Goal: Task Accomplishment & Management: Use online tool/utility

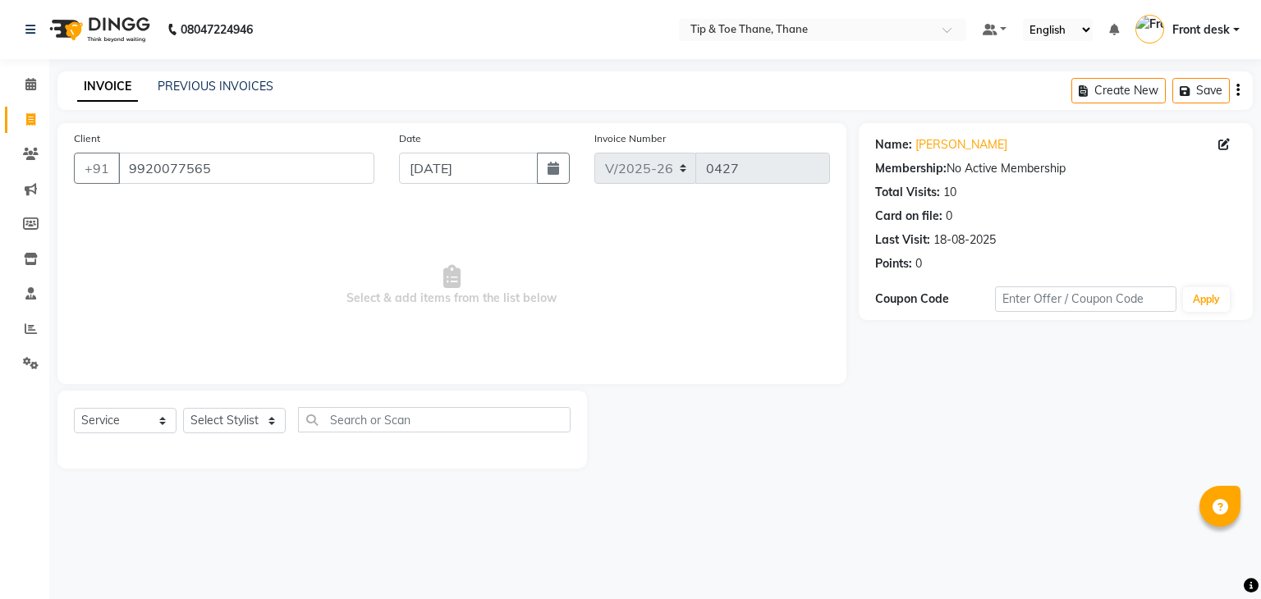
select select "5603"
select select "service"
select select "38276"
click at [183, 409] on select "Select Stylist [PERSON_NAME] Front desk General Hemant [PERSON_NAME] Pooja Pooj…" at bounding box center [234, 420] width 103 height 25
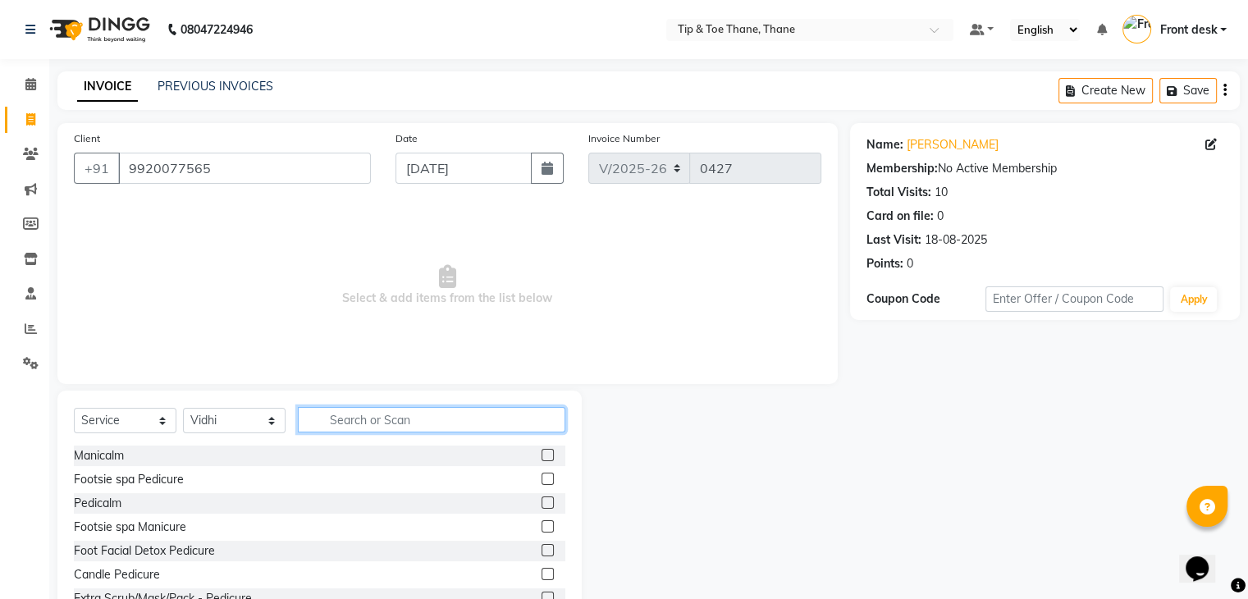
click at [387, 421] on input "text" at bounding box center [432, 419] width 268 height 25
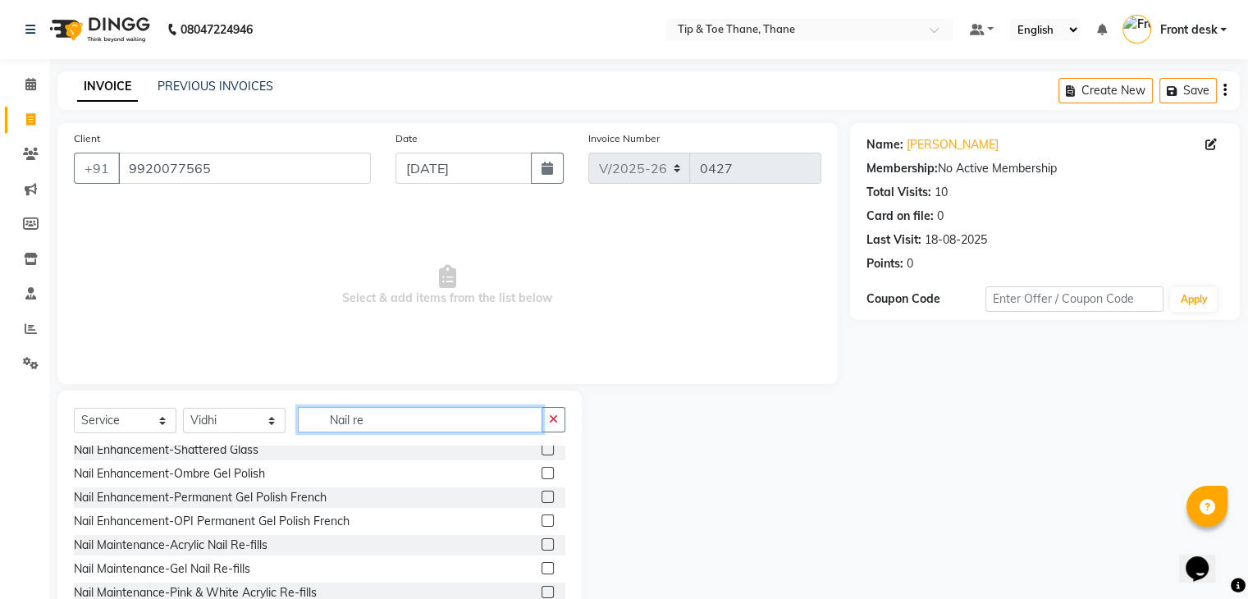
scroll to position [82, 0]
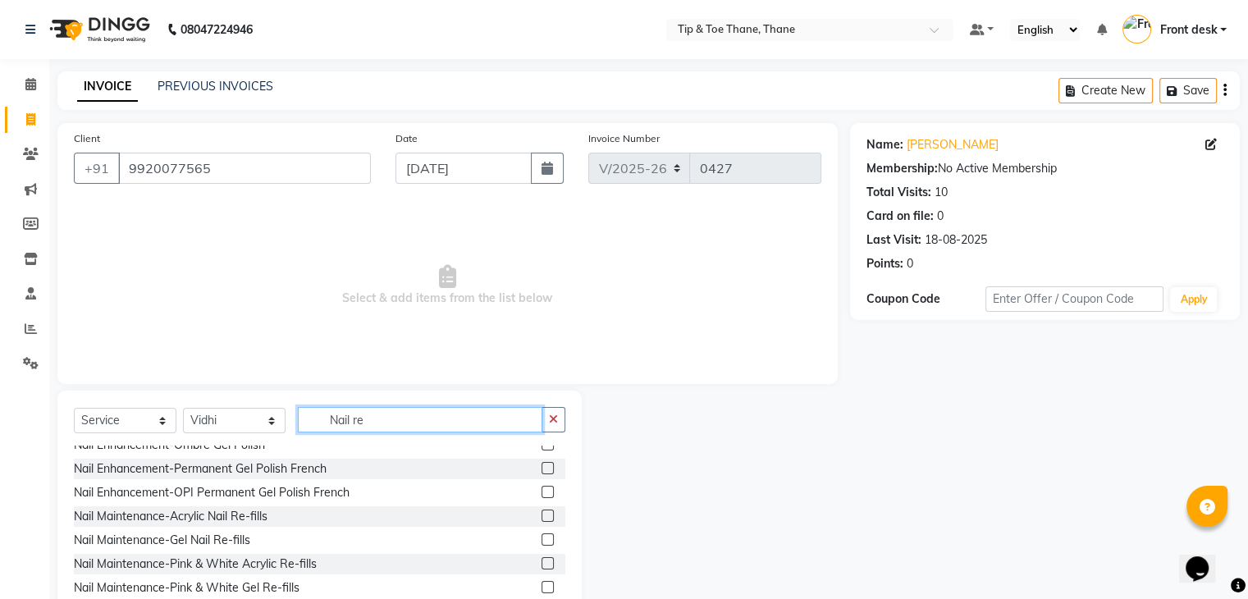
type input "Nail re"
click at [542, 516] on label at bounding box center [548, 516] width 12 height 12
click at [542, 516] on input "checkbox" at bounding box center [547, 516] width 11 height 11
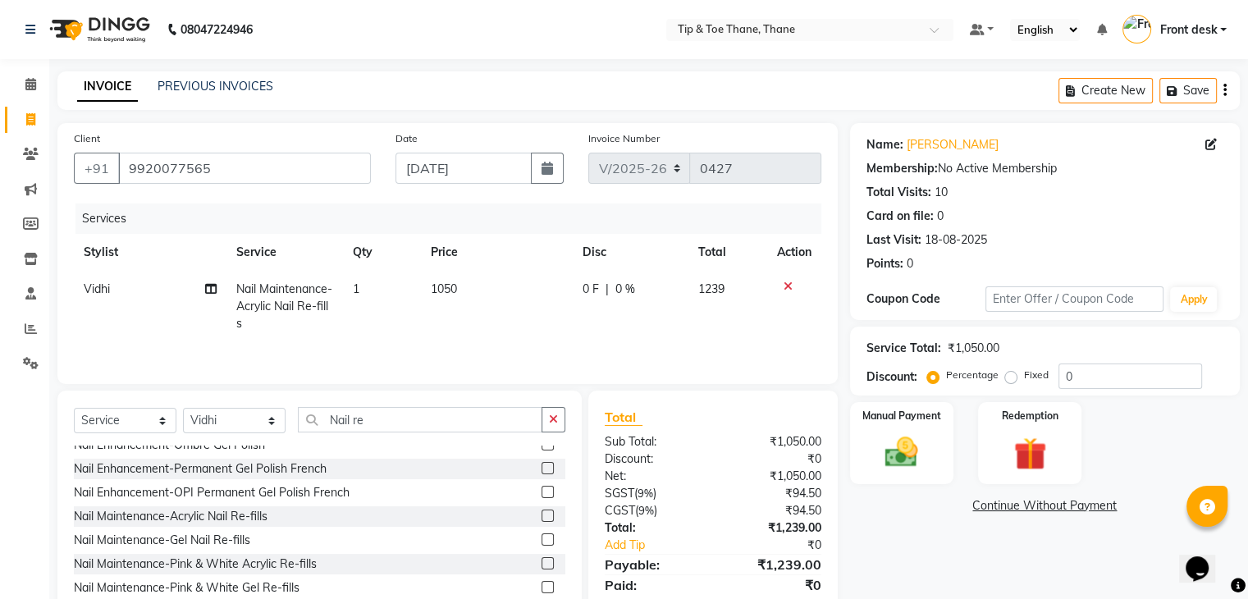
checkbox input "false"
click at [486, 294] on td "1050" at bounding box center [497, 306] width 152 height 71
select select "38276"
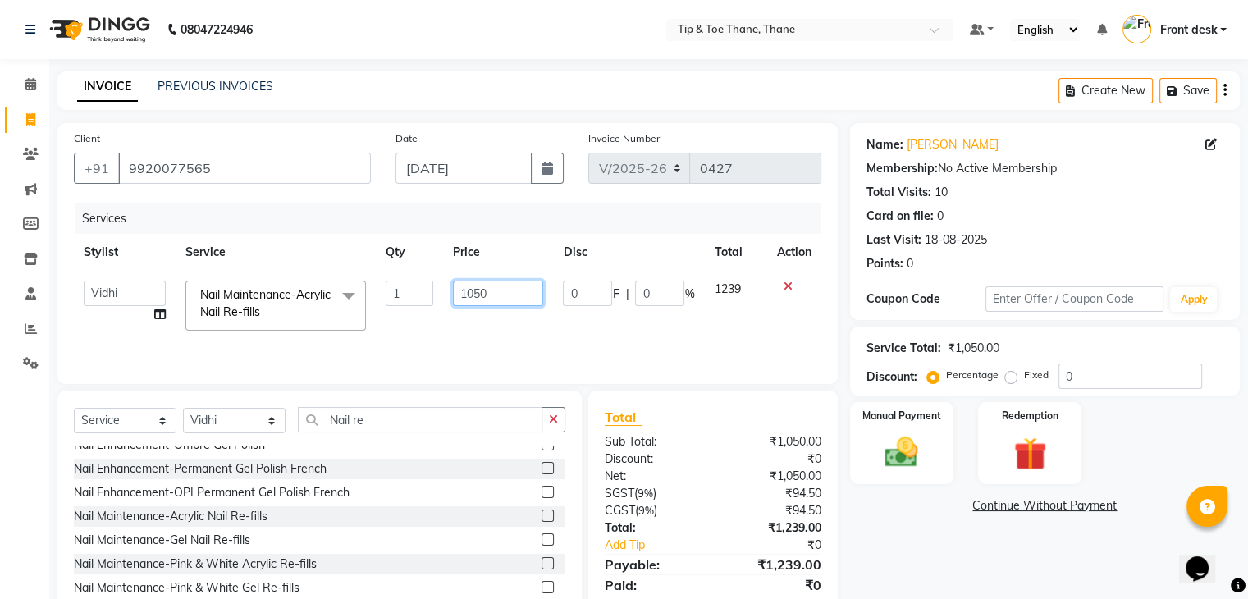
drag, startPoint x: 490, startPoint y: 291, endPoint x: 120, endPoint y: 284, distance: 370.2
click at [125, 285] on tr "[PERSON_NAME] Front desk General Hemant [PERSON_NAME] Pooja Pooja micro Priya R…" at bounding box center [448, 306] width 748 height 70
type input "1700"
click at [542, 227] on div "Services" at bounding box center [455, 219] width 758 height 30
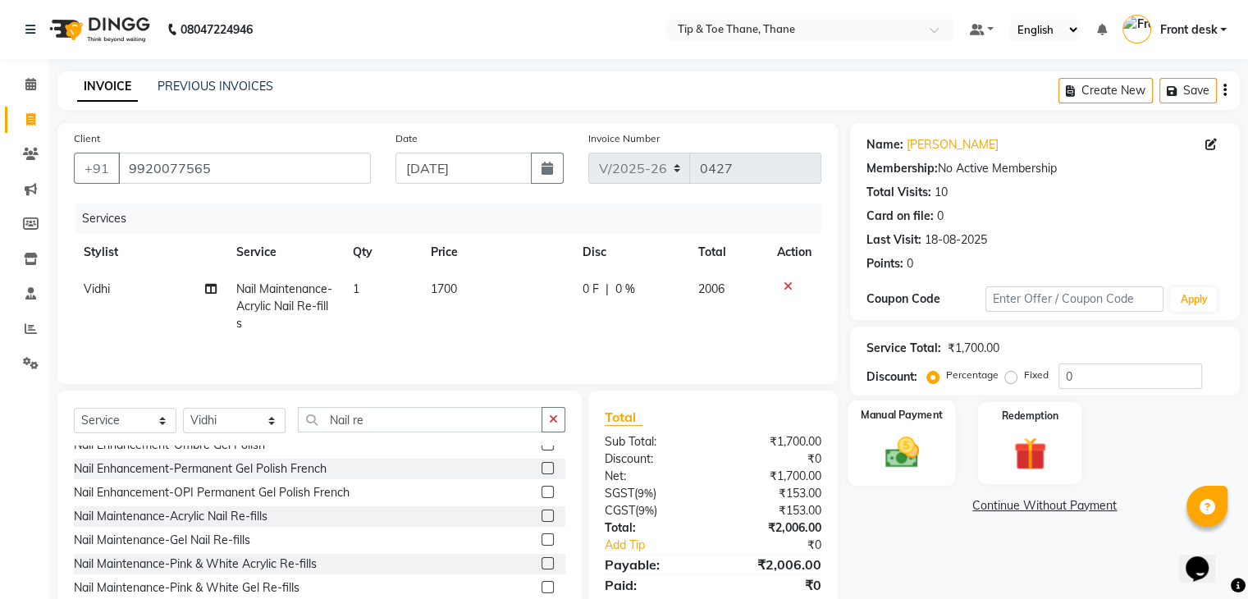
click at [932, 444] on div "Manual Payment" at bounding box center [902, 443] width 108 height 85
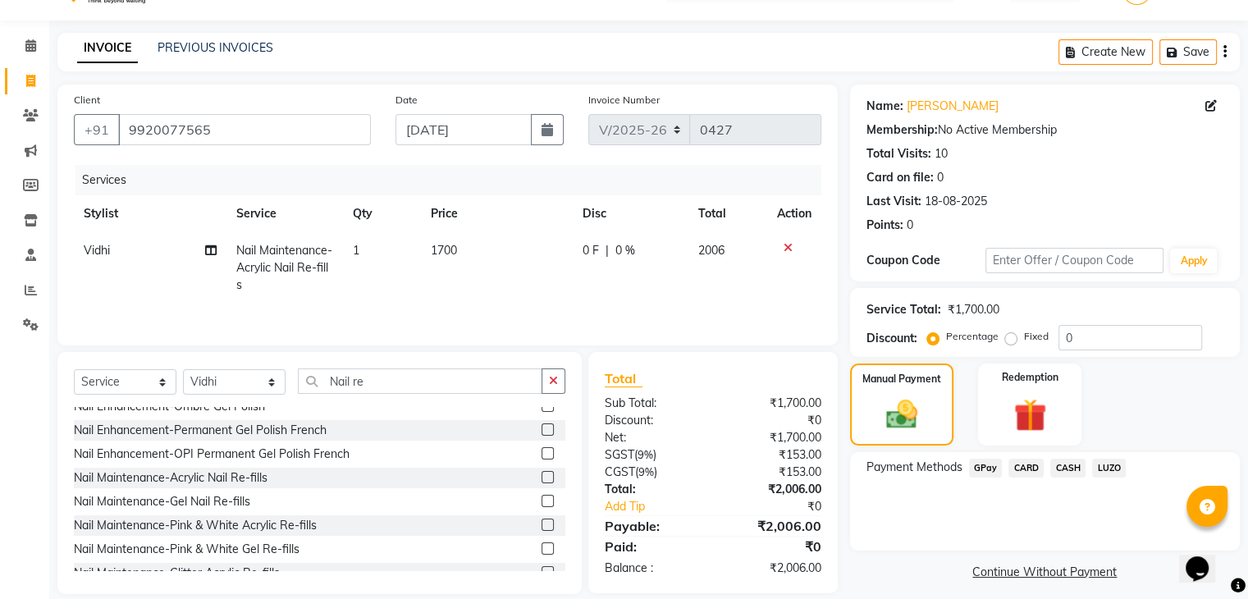
scroll to position [59, 0]
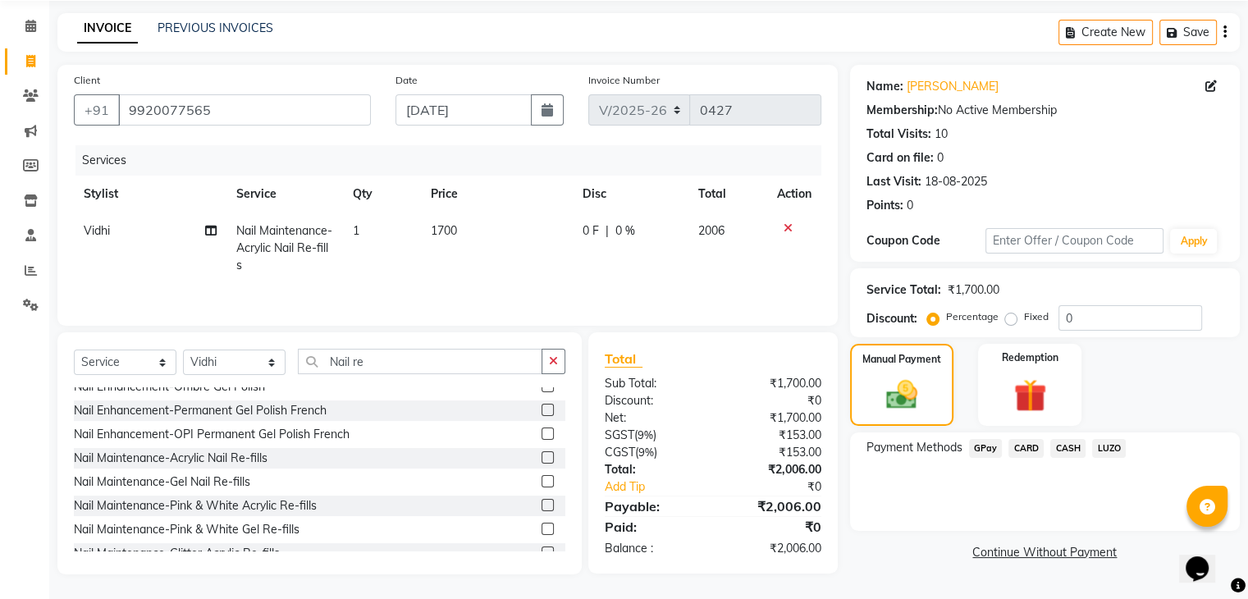
click at [978, 449] on span "GPay" at bounding box center [986, 448] width 34 height 19
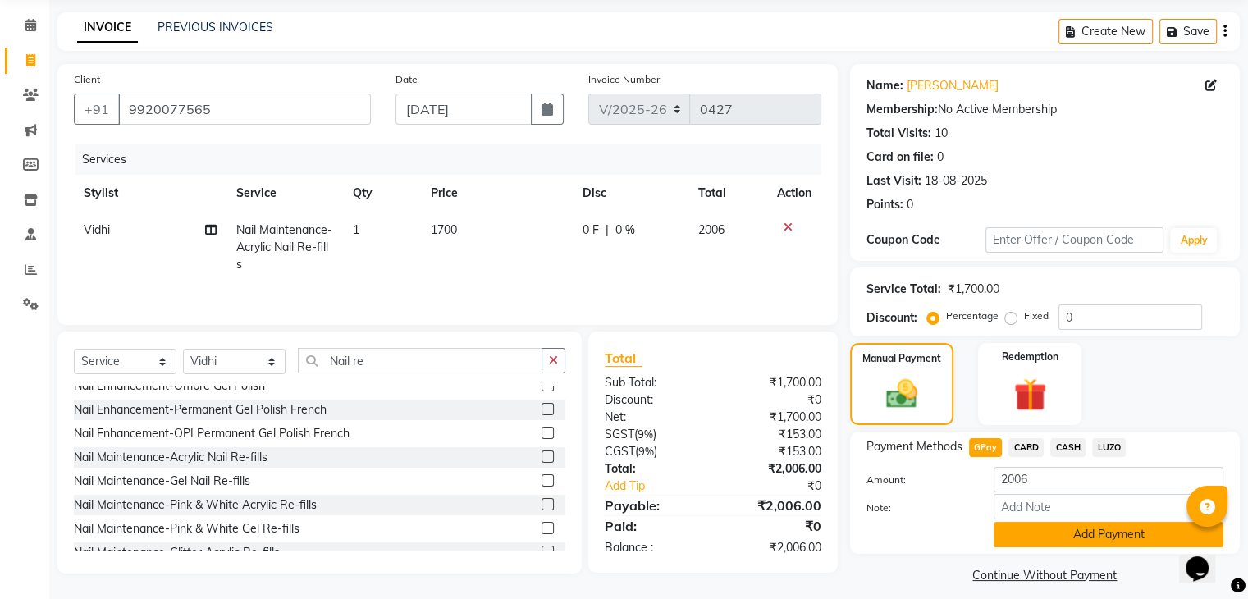
click at [1060, 538] on button "Add Payment" at bounding box center [1109, 534] width 230 height 25
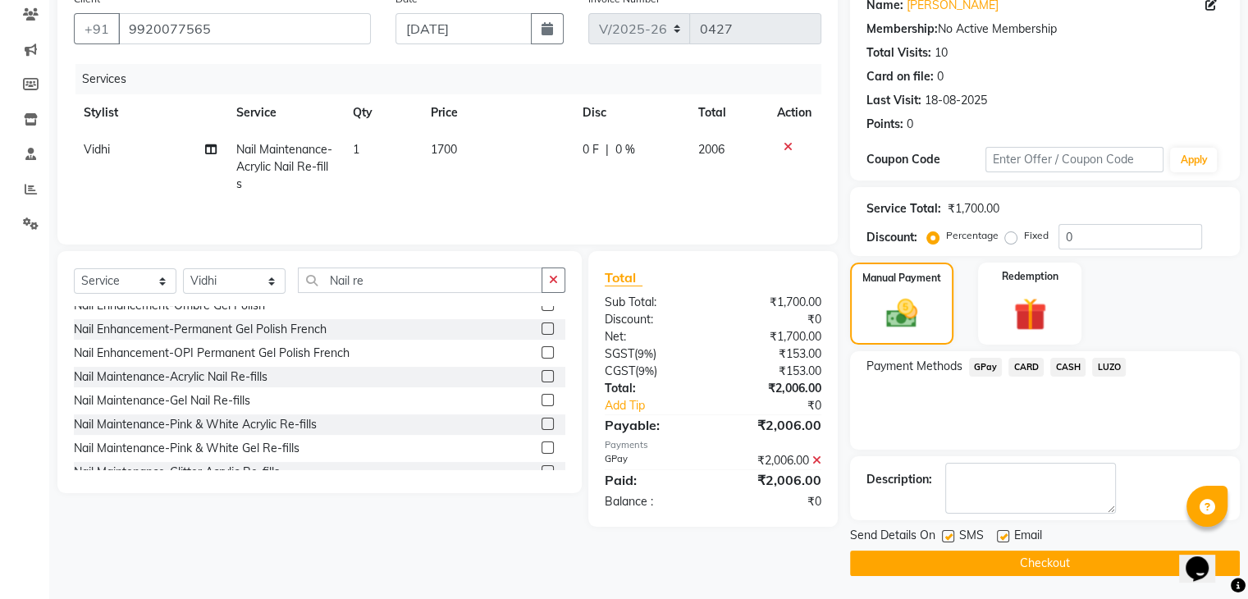
scroll to position [140, 0]
click at [1006, 541] on div at bounding box center [1002, 537] width 11 height 17
click at [1005, 538] on label at bounding box center [1003, 535] width 12 height 12
click at [1005, 538] on input "checkbox" at bounding box center [1002, 536] width 11 height 11
checkbox input "false"
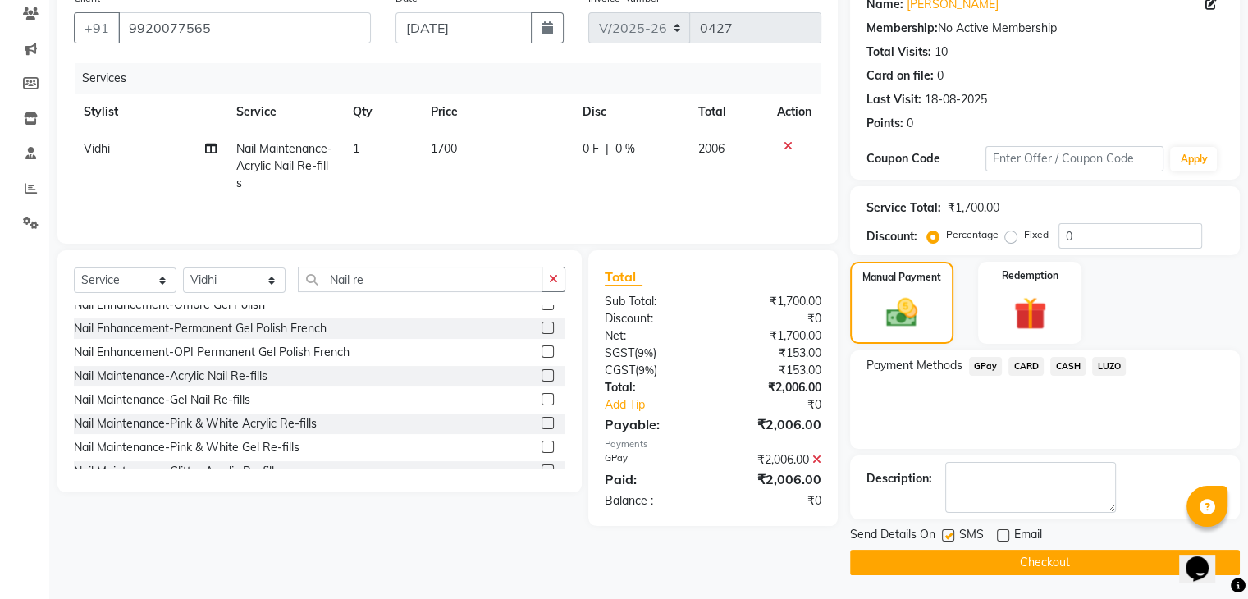
click at [972, 561] on button "Checkout" at bounding box center [1045, 562] width 390 height 25
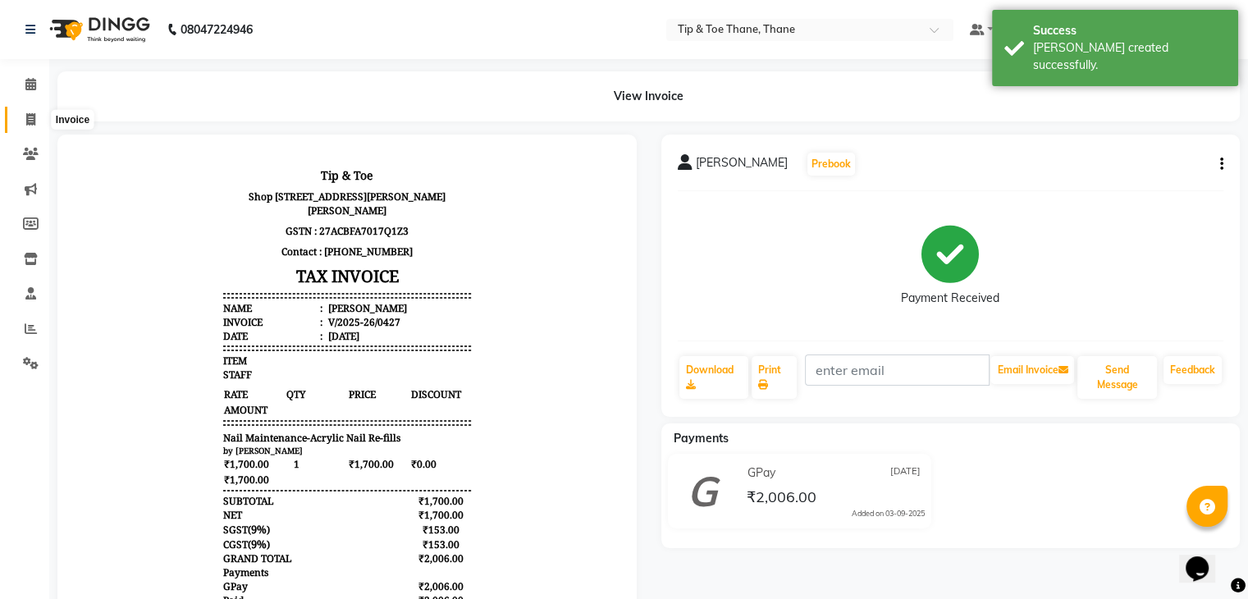
click at [34, 128] on span at bounding box center [30, 120] width 29 height 19
select select "service"
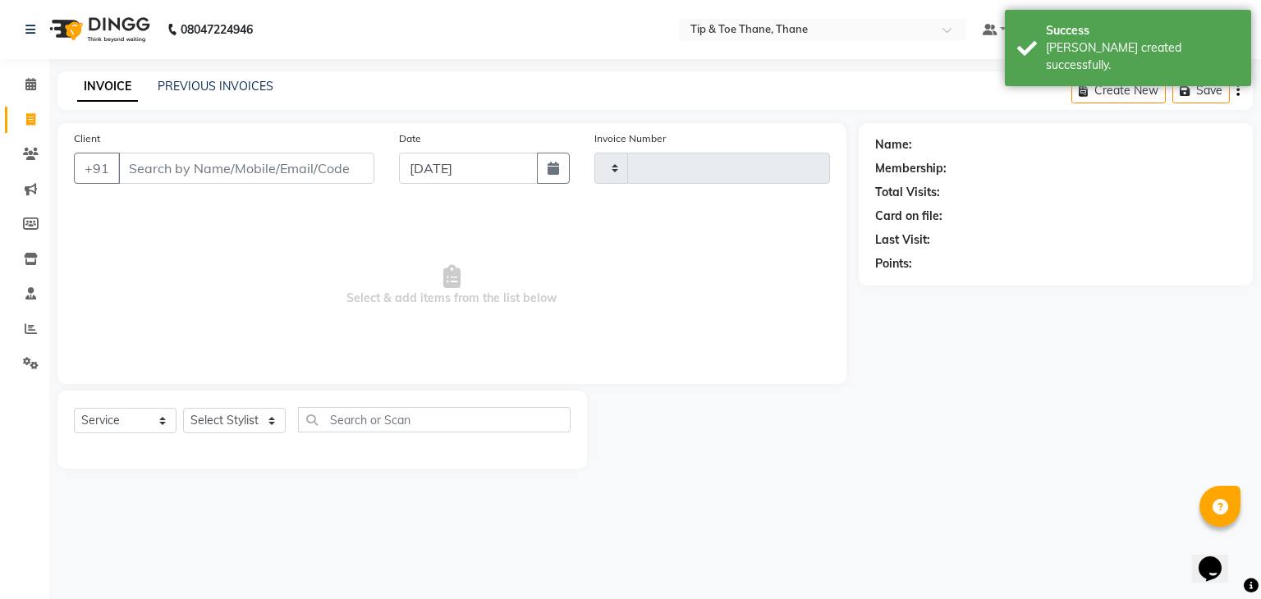
type input "0428"
select select "5603"
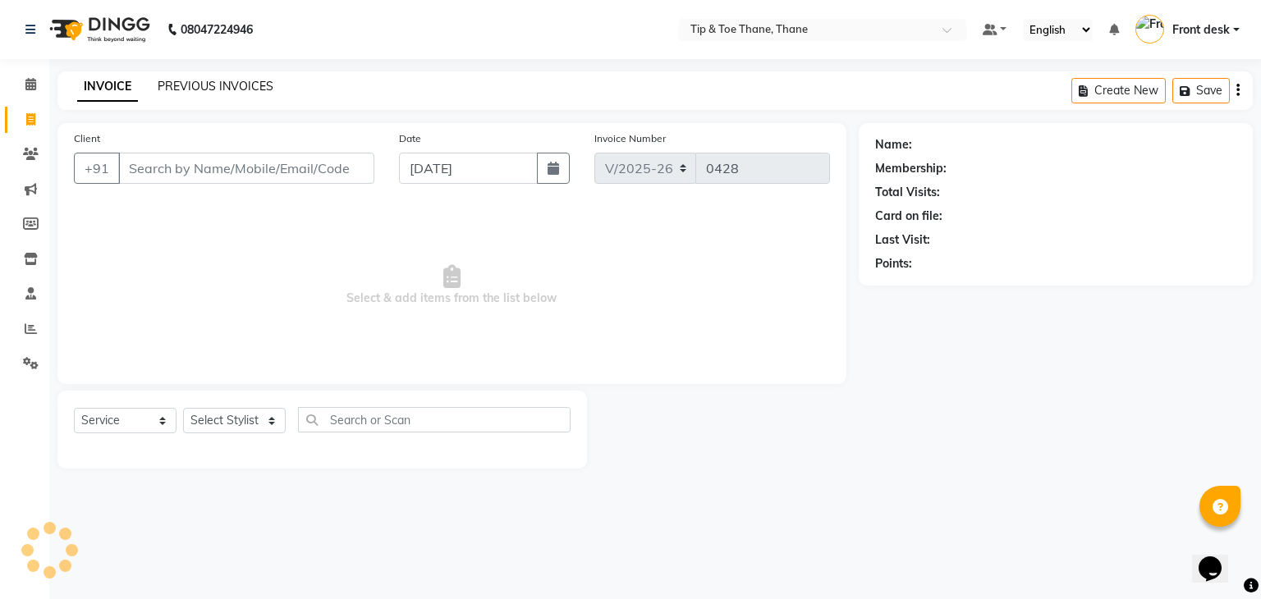
click at [204, 89] on link "PREVIOUS INVOICES" at bounding box center [216, 86] width 116 height 15
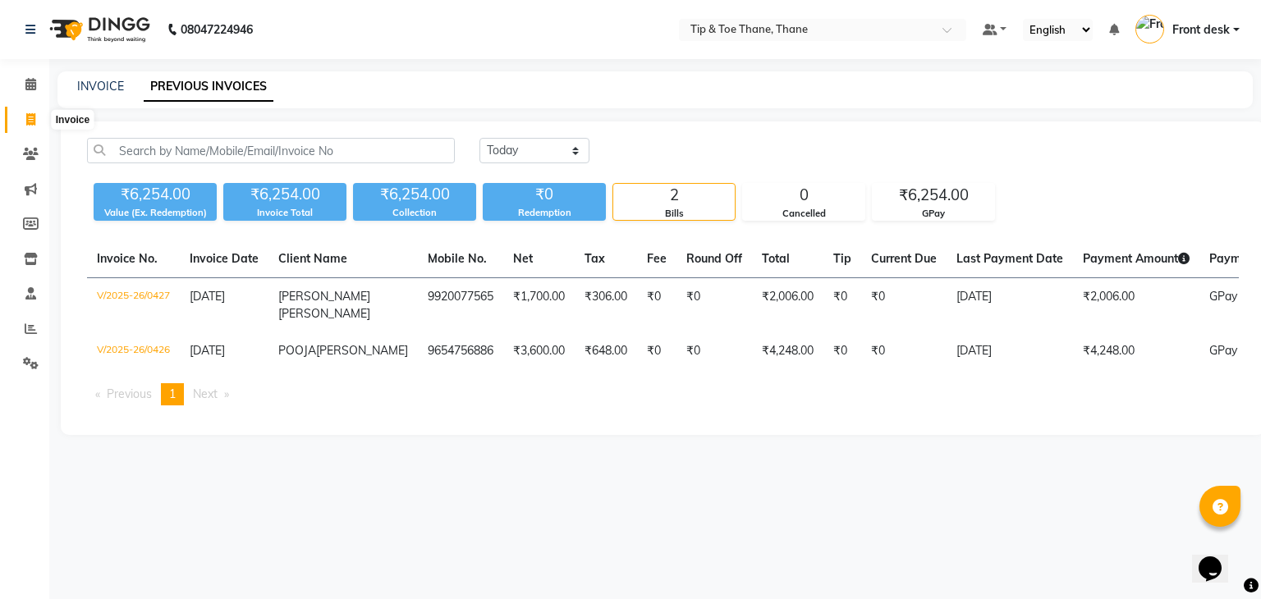
click at [22, 125] on span at bounding box center [30, 120] width 29 height 19
select select "service"
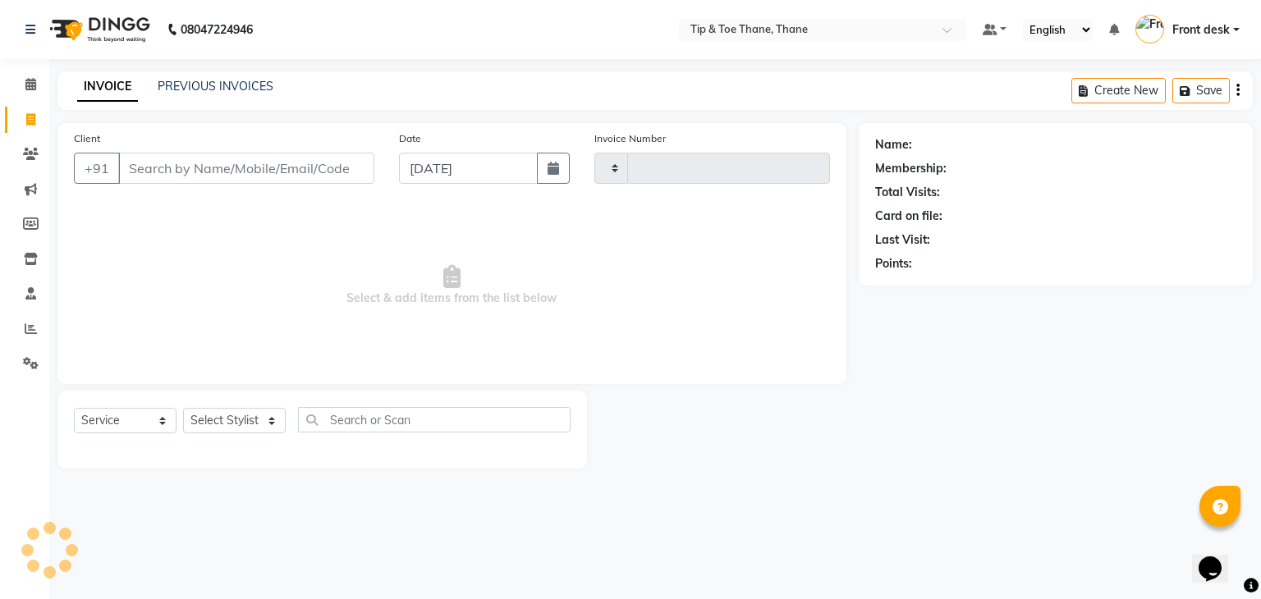
type input "0428"
select select "5603"
